Goal: Find specific page/section: Find specific page/section

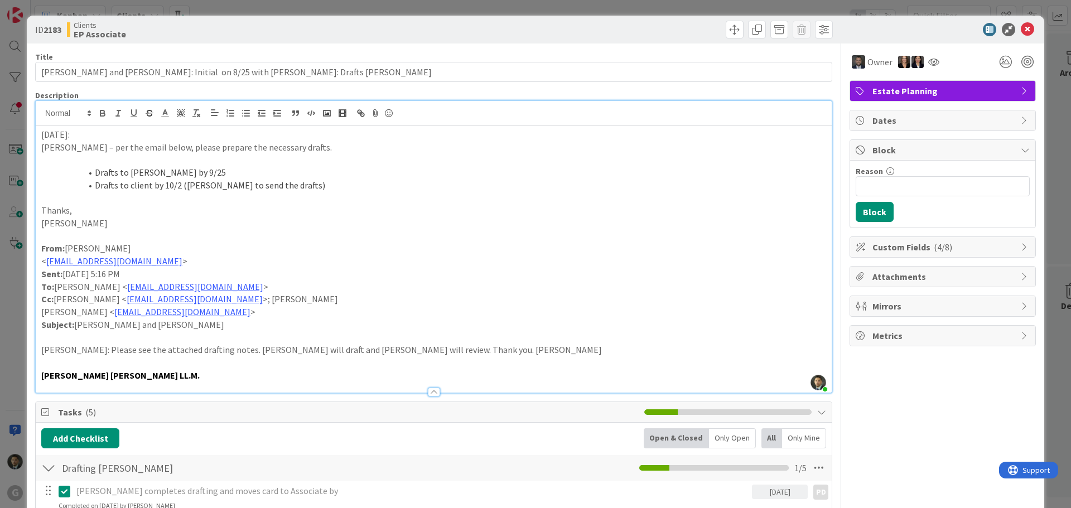
scroll to position [167, 0]
click at [815, 8] on div "ID 2183 Clients EP Associate Title 78 / 128 Knight, Terrence and Elizabeth: Ini…" at bounding box center [535, 254] width 1071 height 508
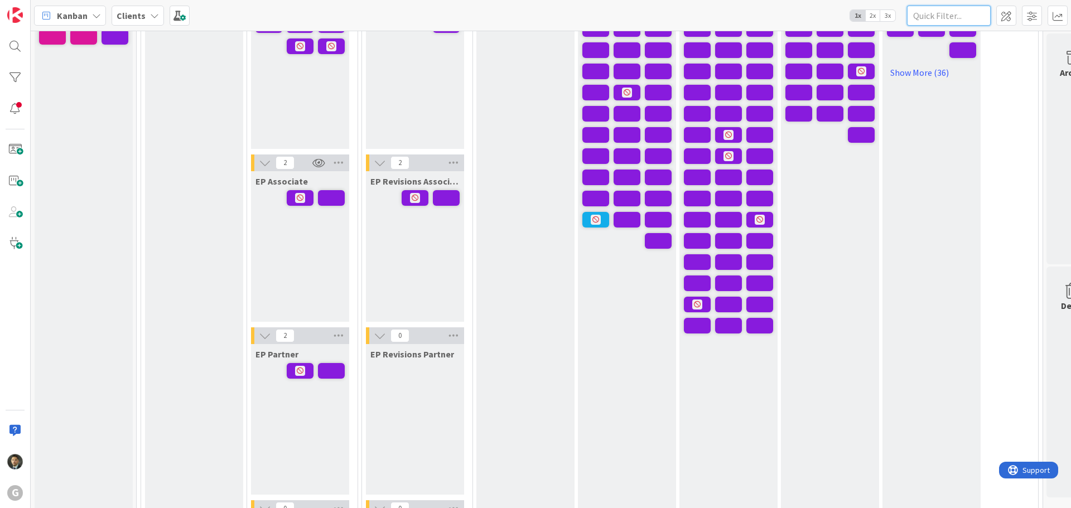
click at [955, 18] on input "text" at bounding box center [949, 16] width 84 height 20
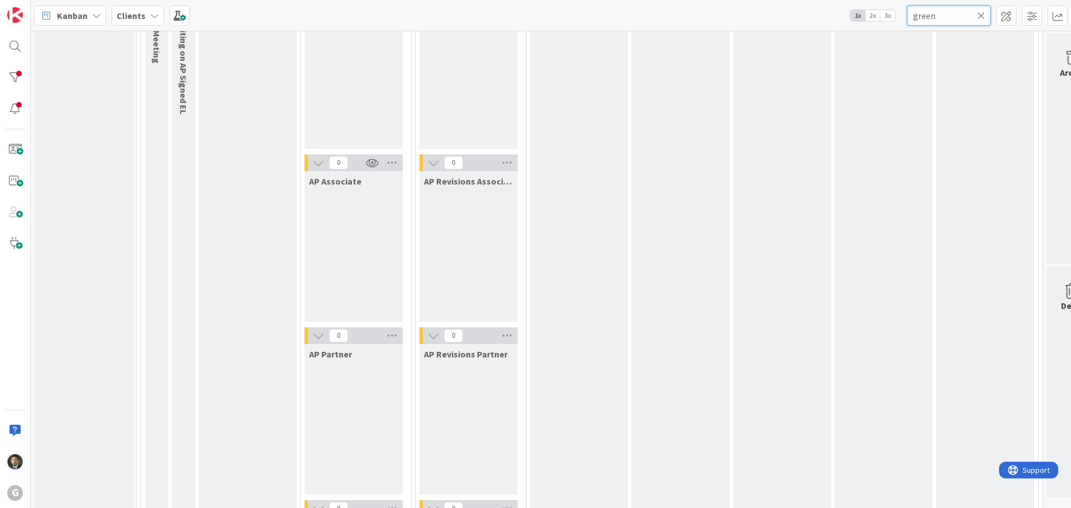
scroll to position [725, 0]
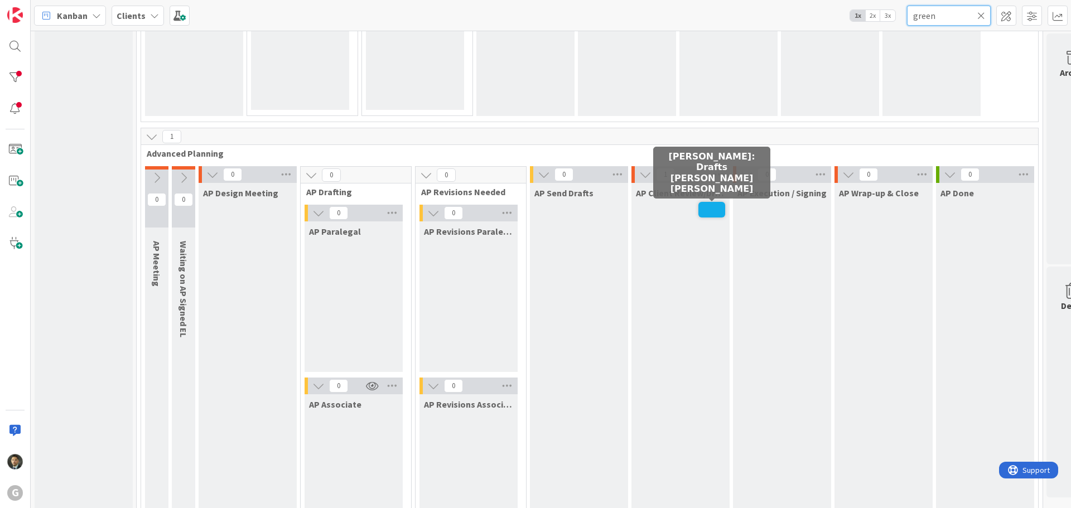
type input "green"
click at [706, 206] on span at bounding box center [711, 210] width 27 height 16
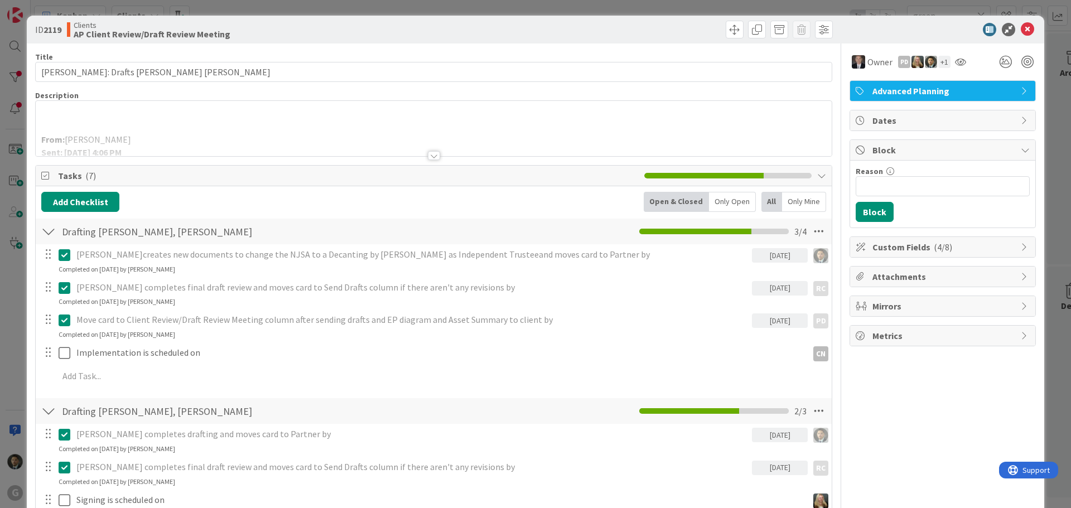
click at [431, 154] on div at bounding box center [434, 155] width 12 height 9
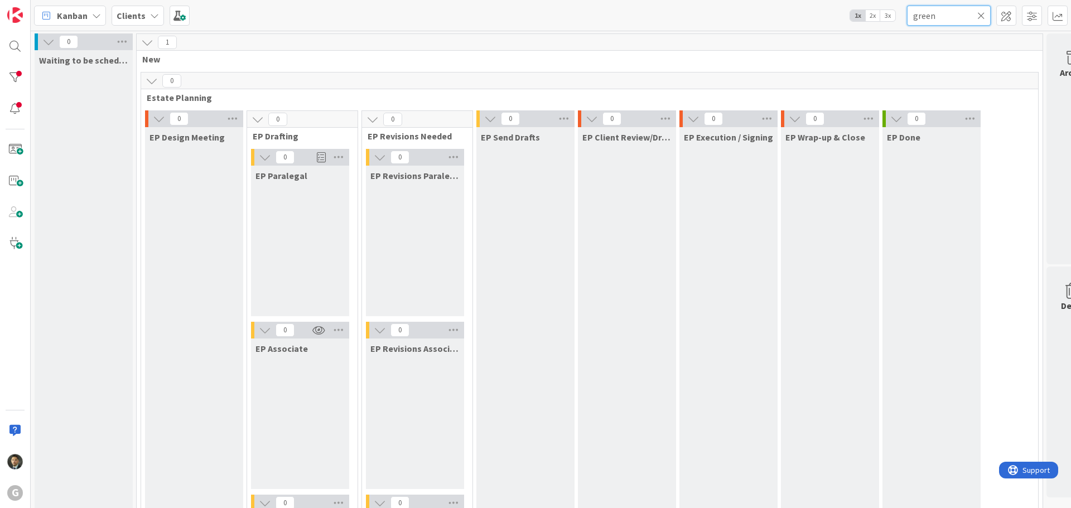
click at [956, 18] on input "green" at bounding box center [949, 16] width 84 height 20
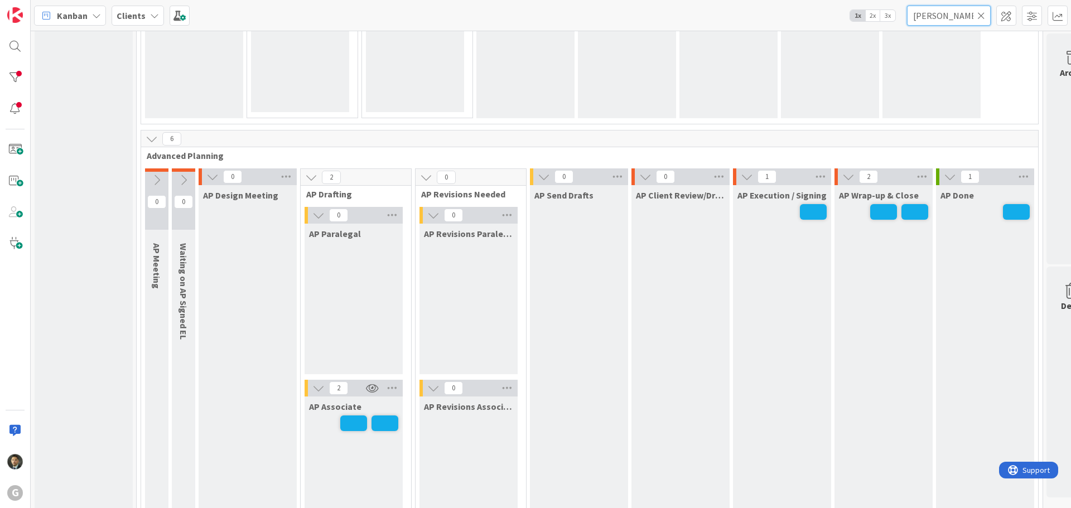
scroll to position [893, 0]
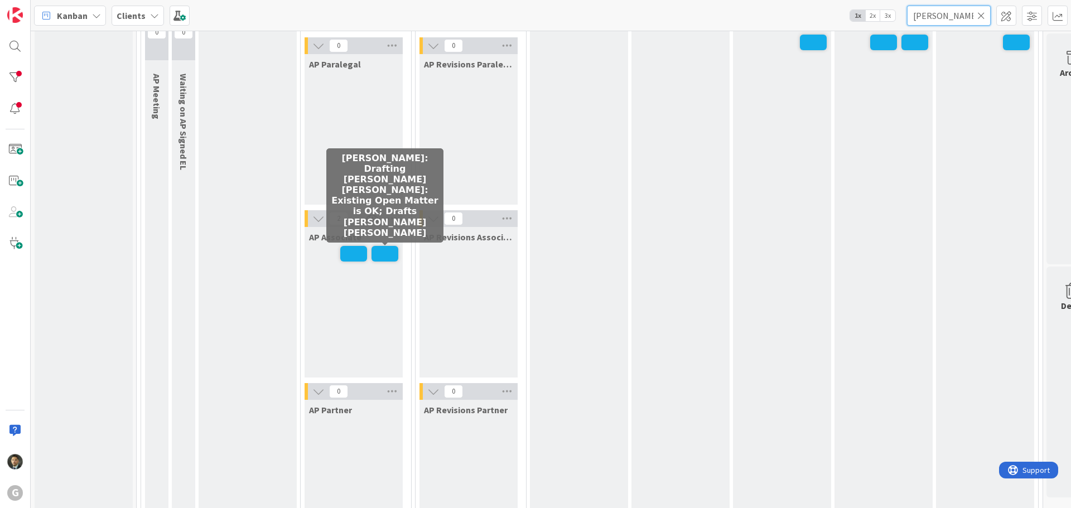
type input "[PERSON_NAME]"
click at [375, 253] on span at bounding box center [385, 254] width 27 height 16
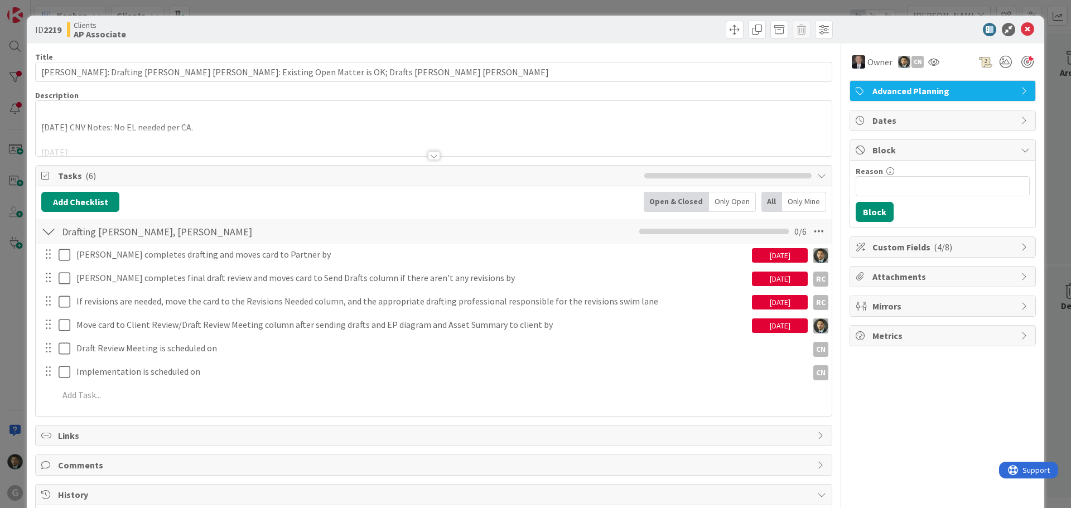
click at [430, 158] on div at bounding box center [434, 155] width 12 height 9
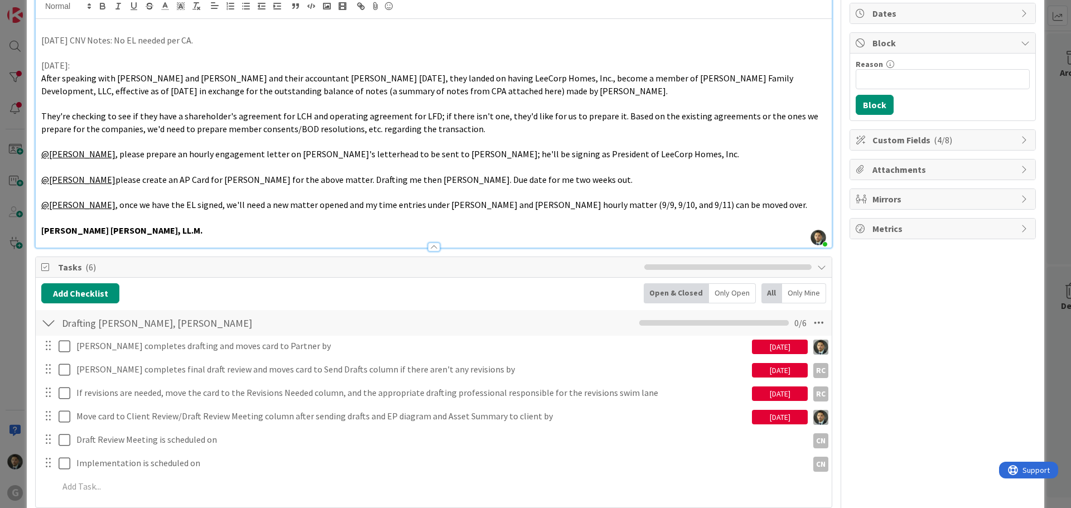
scroll to position [112, 0]
